Goal: Task Accomplishment & Management: Use online tool/utility

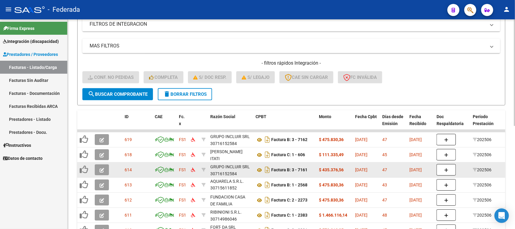
scroll to position [90, 0]
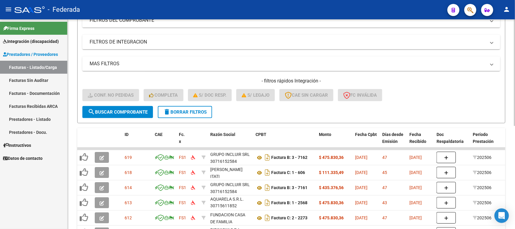
click at [193, 104] on div "- filtros rápidos Integración - Conf. no pedidas Completa S/ Doc Resp. S/ legaj…" at bounding box center [291, 92] width 418 height 28
click at [192, 109] on span "delete Borrar Filtros" at bounding box center [184, 111] width 43 height 5
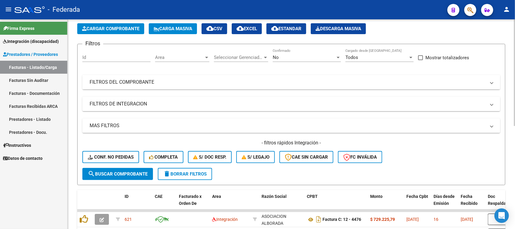
scroll to position [0, 0]
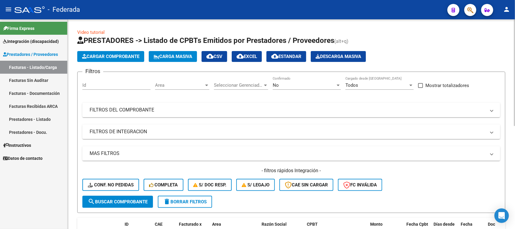
click at [169, 52] on button "Carga Masiva" at bounding box center [173, 56] width 48 height 11
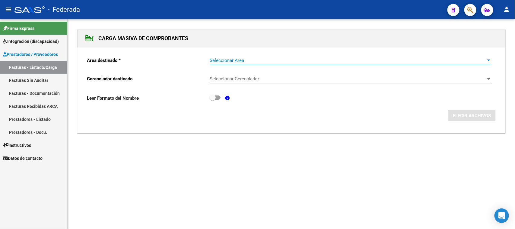
click at [292, 62] on span "Seleccionar Area" at bounding box center [348, 60] width 277 height 5
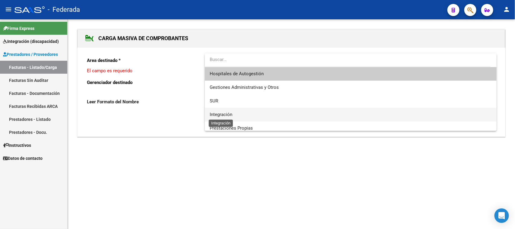
click at [226, 115] on span "Integración" at bounding box center [221, 114] width 23 height 5
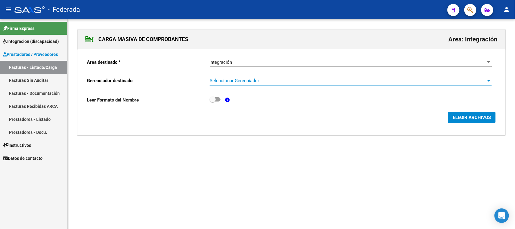
click at [251, 82] on span "Seleccionar Gerenciador" at bounding box center [348, 80] width 277 height 5
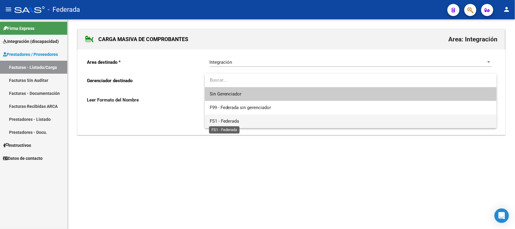
click at [238, 120] on span "FS1 - Federada" at bounding box center [225, 120] width 30 height 5
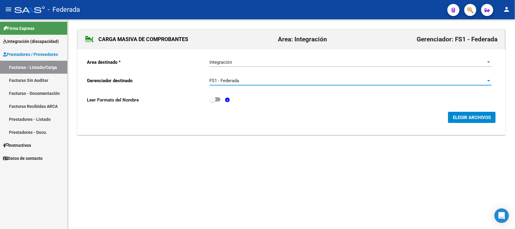
click at [473, 116] on span "ELEGIR ARCHIVOS" at bounding box center [472, 117] width 38 height 5
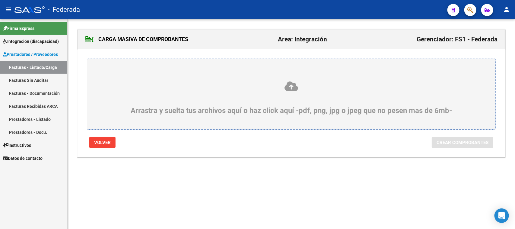
click at [293, 87] on icon at bounding box center [291, 86] width 379 height 11
click at [0, 0] on input "Arrastra y suelta tus archivos aquí o haz click aquí -pdf, png, jpg o jpeg que …" at bounding box center [0, 0] width 0 height 0
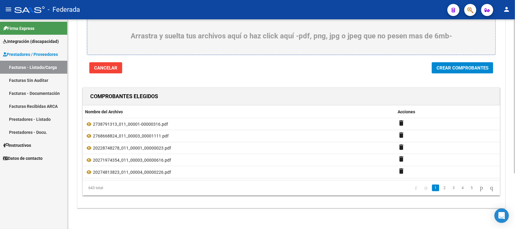
scroll to position [76, 0]
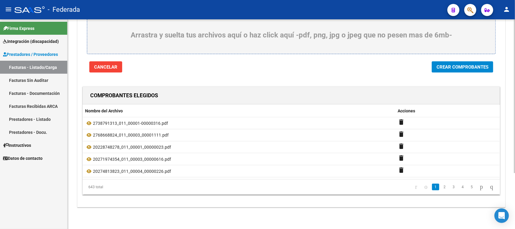
click at [448, 68] on span "Crear Comprobantes" at bounding box center [462, 66] width 52 height 5
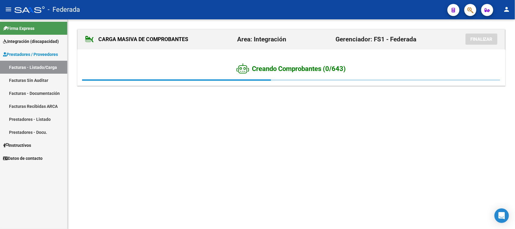
scroll to position [0, 0]
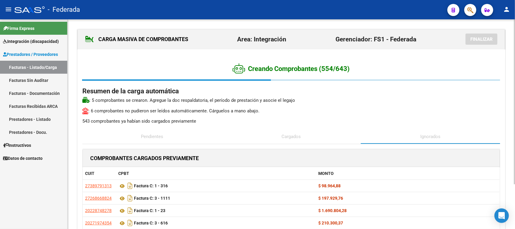
click at [196, 119] on p "543 comprobantes ya habían sido cargados previamente" at bounding box center [291, 121] width 418 height 7
